Goal: Information Seeking & Learning: Learn about a topic

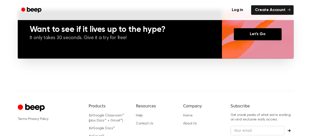
scroll to position [430, 0]
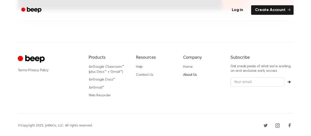
click at [189, 74] on link "About Us" at bounding box center [190, 75] width 14 height 4
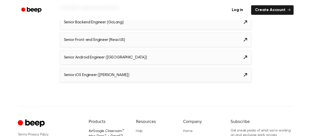
scroll to position [566, 0]
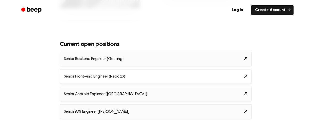
click at [245, 75] on icon at bounding box center [246, 76] width 4 height 4
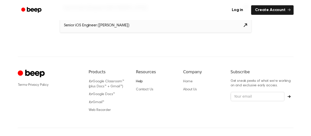
scroll to position [666, 0]
